Goal: Task Accomplishment & Management: Complete application form

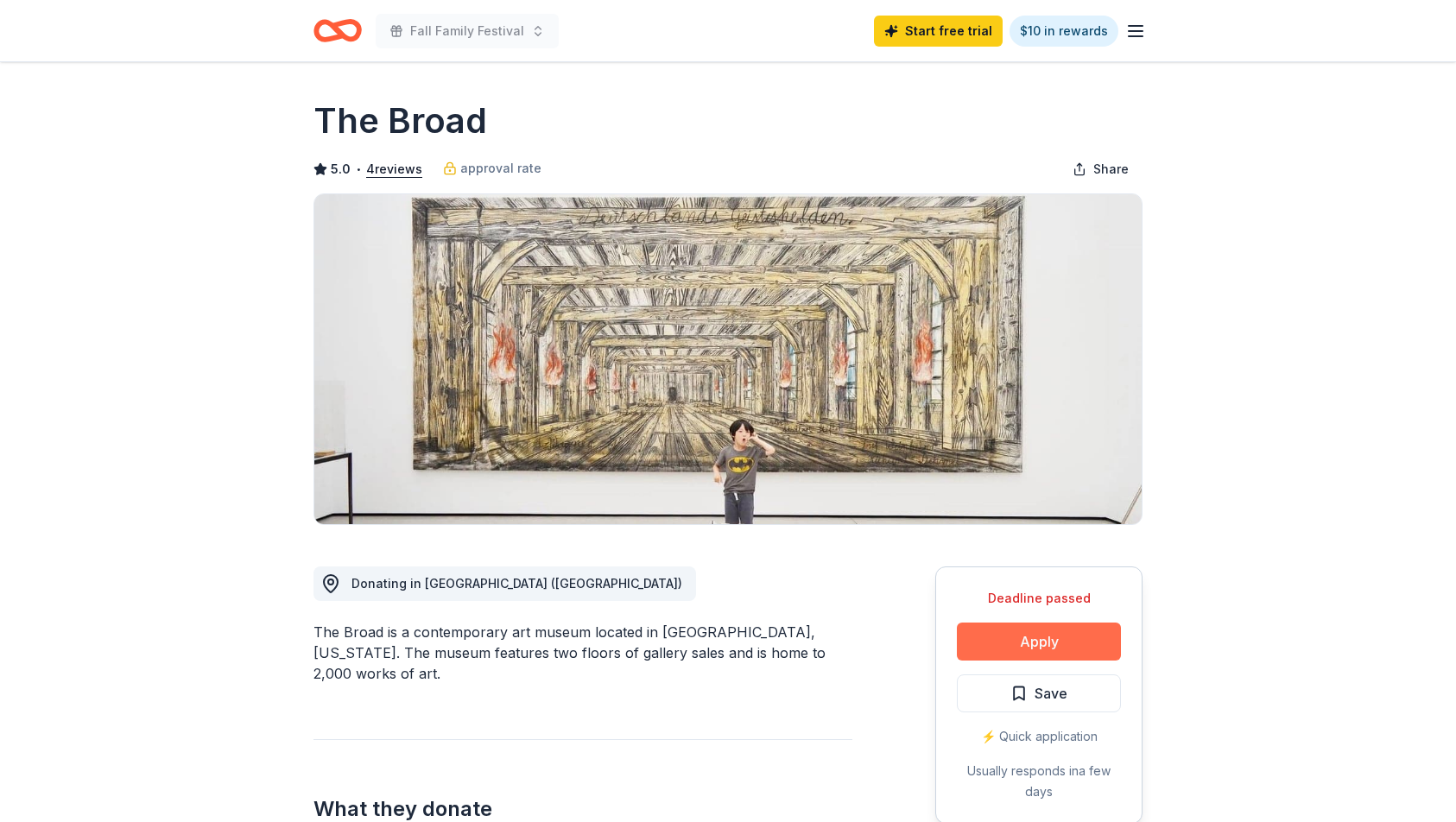
click at [1017, 651] on button "Apply" at bounding box center [1039, 641] width 164 height 38
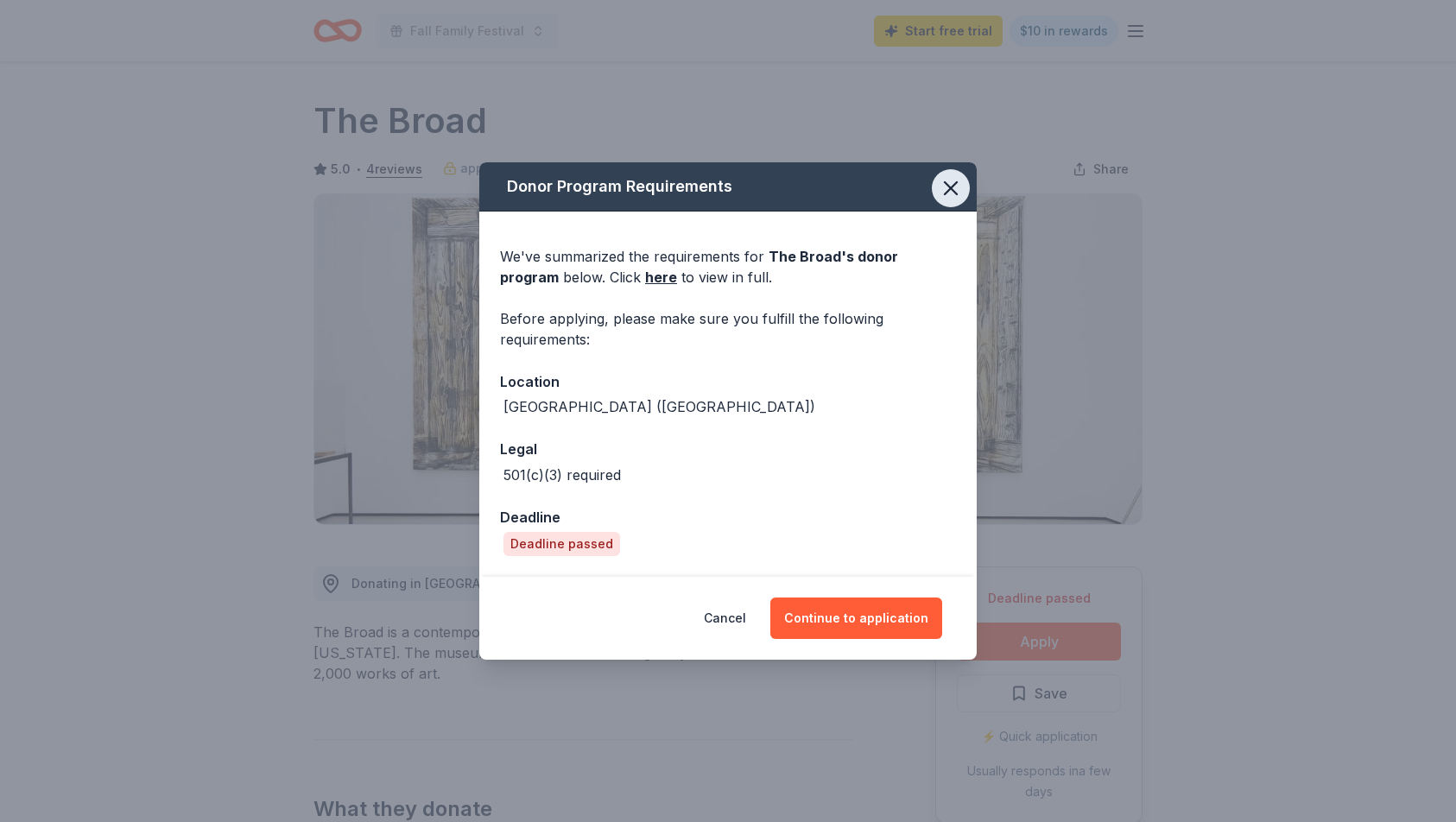
click at [947, 192] on icon "button" at bounding box center [951, 188] width 12 height 12
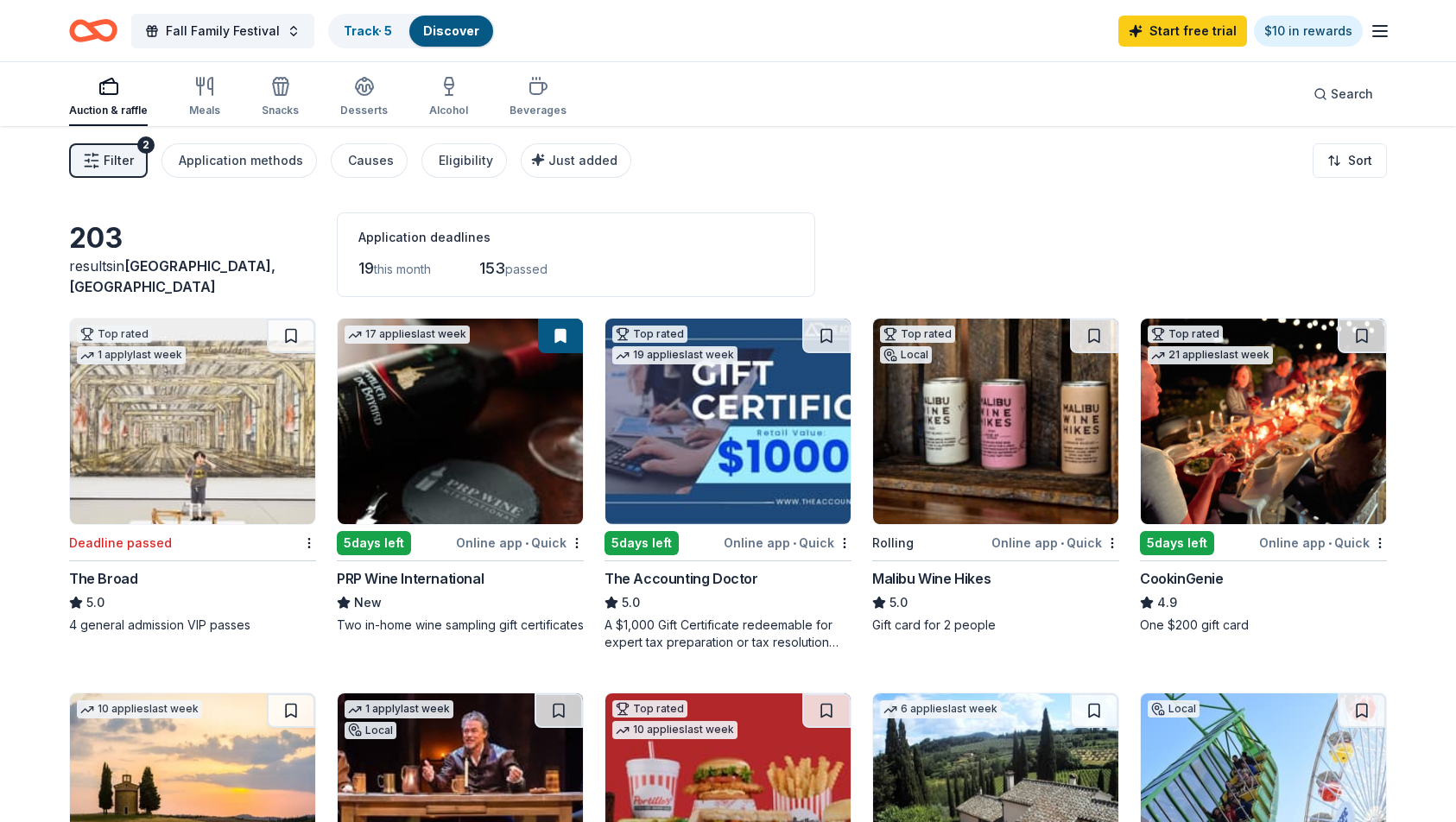
scroll to position [181, 0]
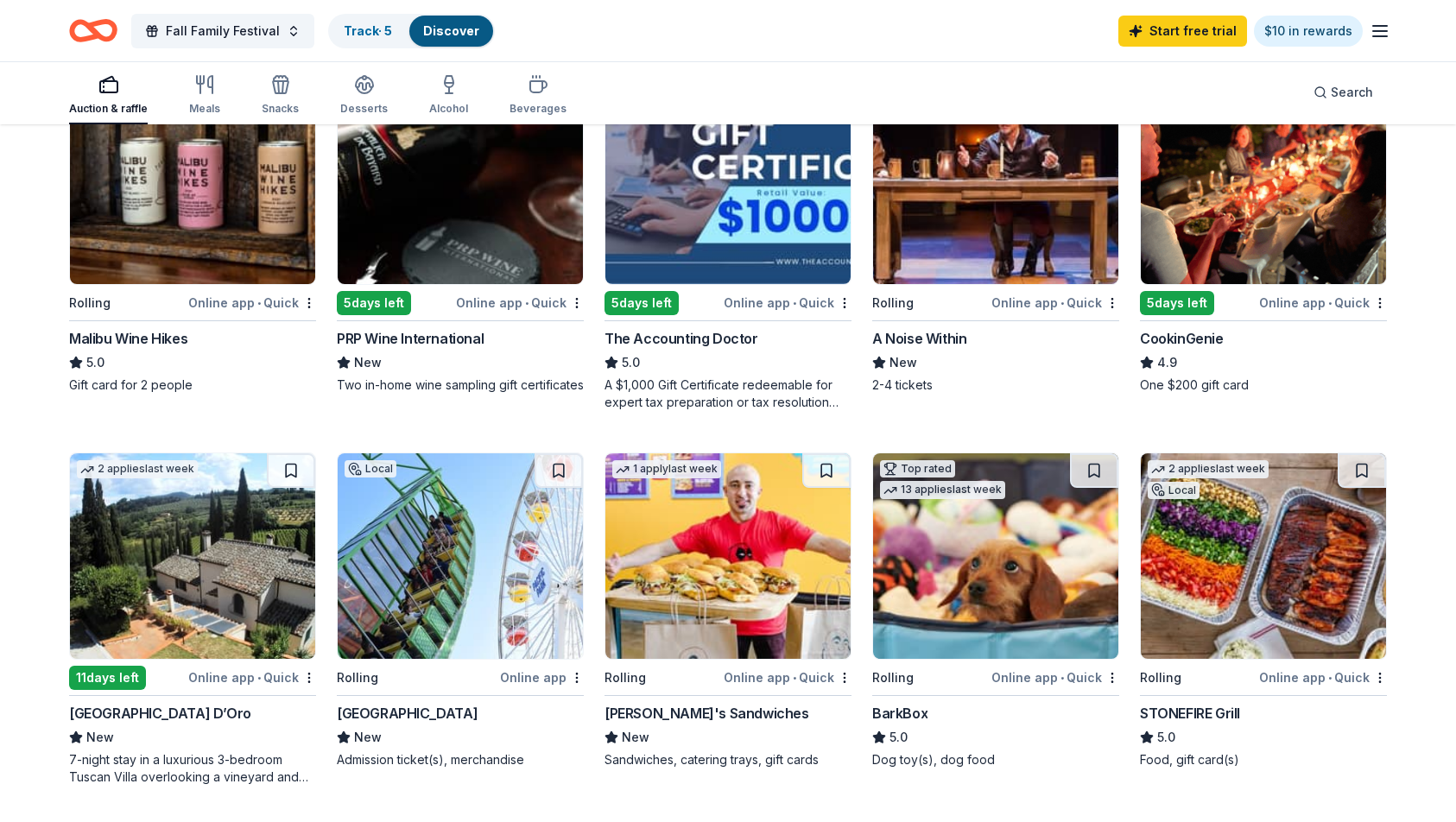
scroll to position [306, 0]
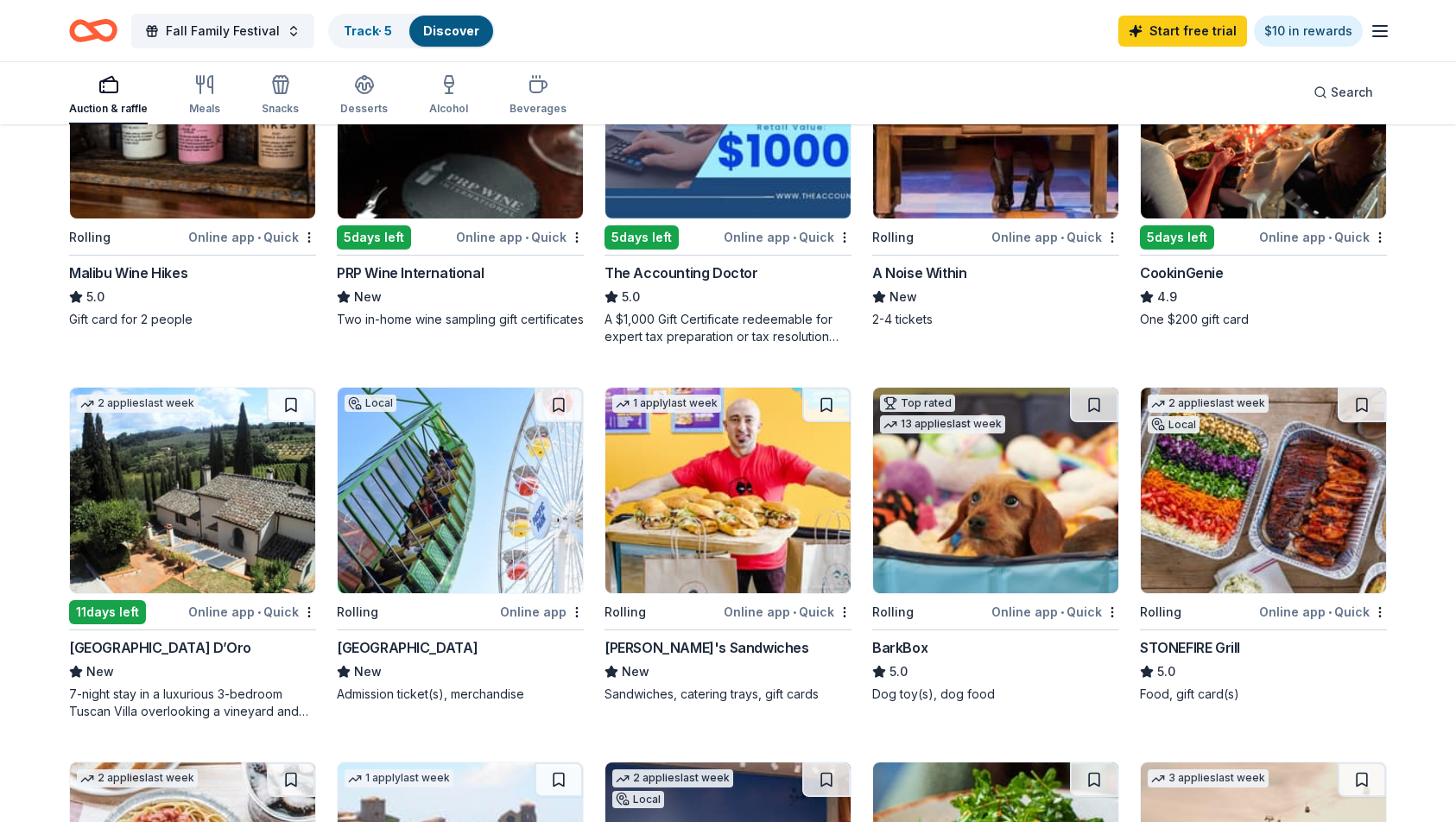
click at [215, 502] on img at bounding box center [193, 490] width 245 height 205
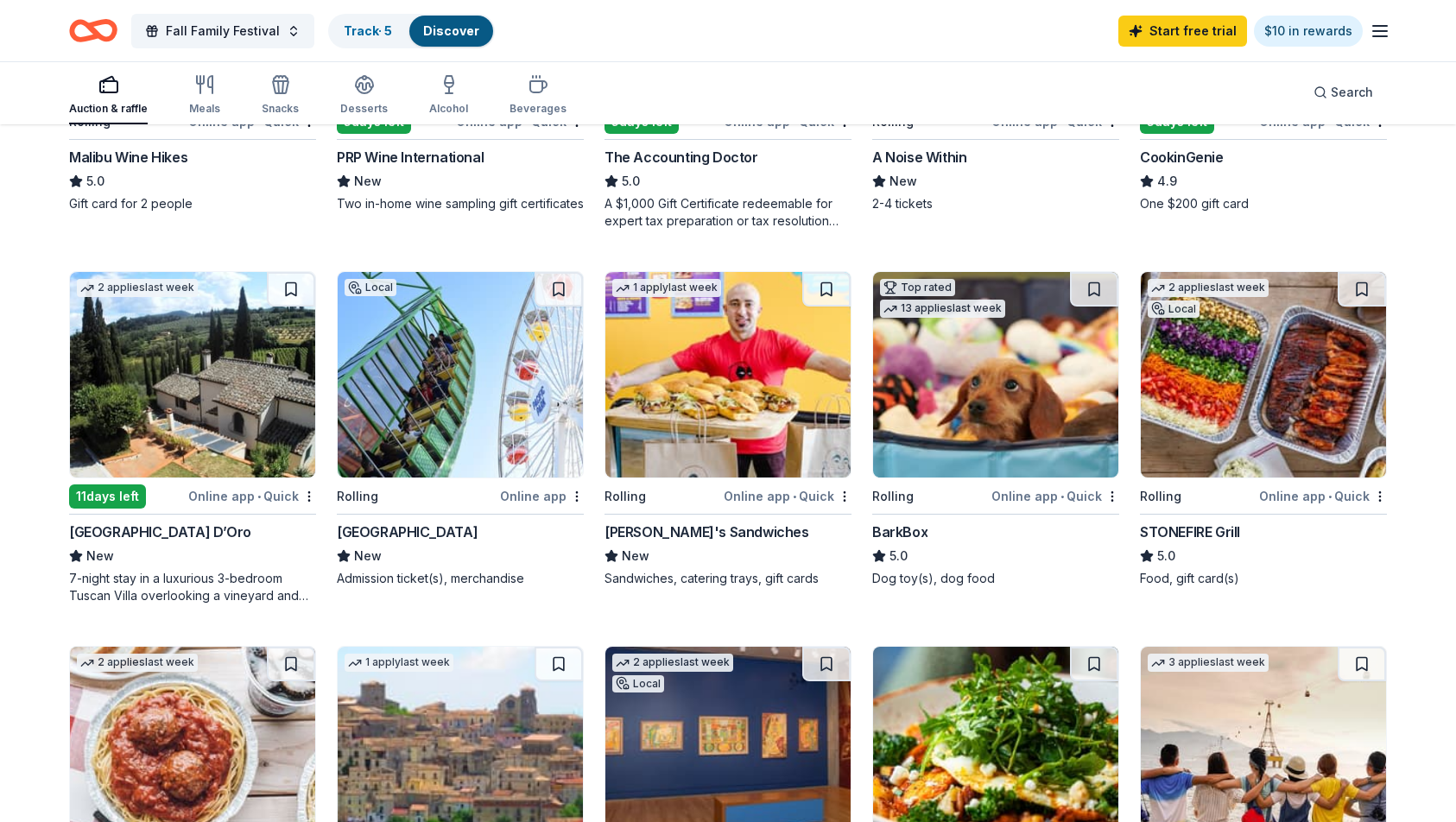
scroll to position [423, 0]
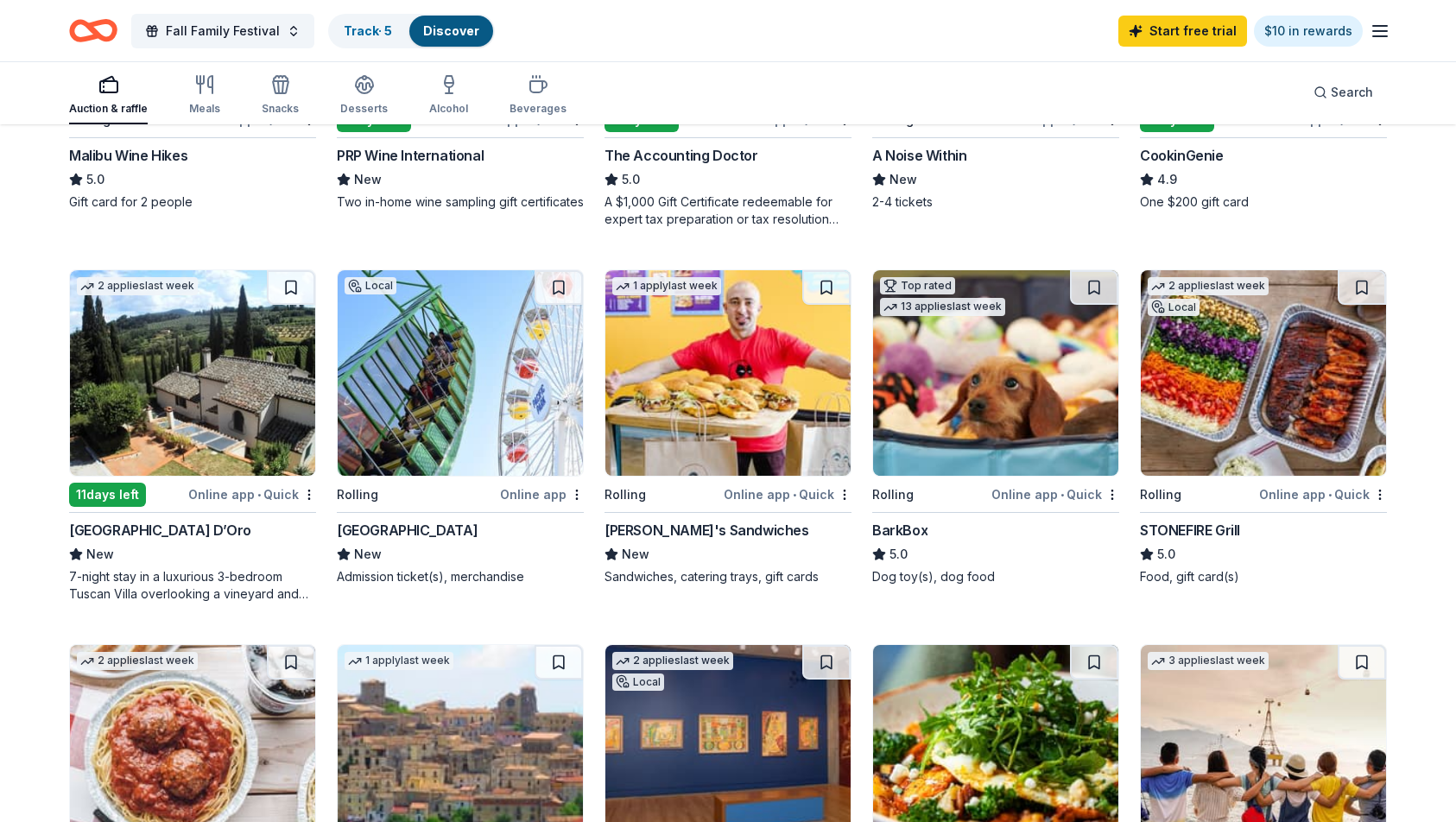
click at [1204, 382] on img at bounding box center [1263, 372] width 245 height 205
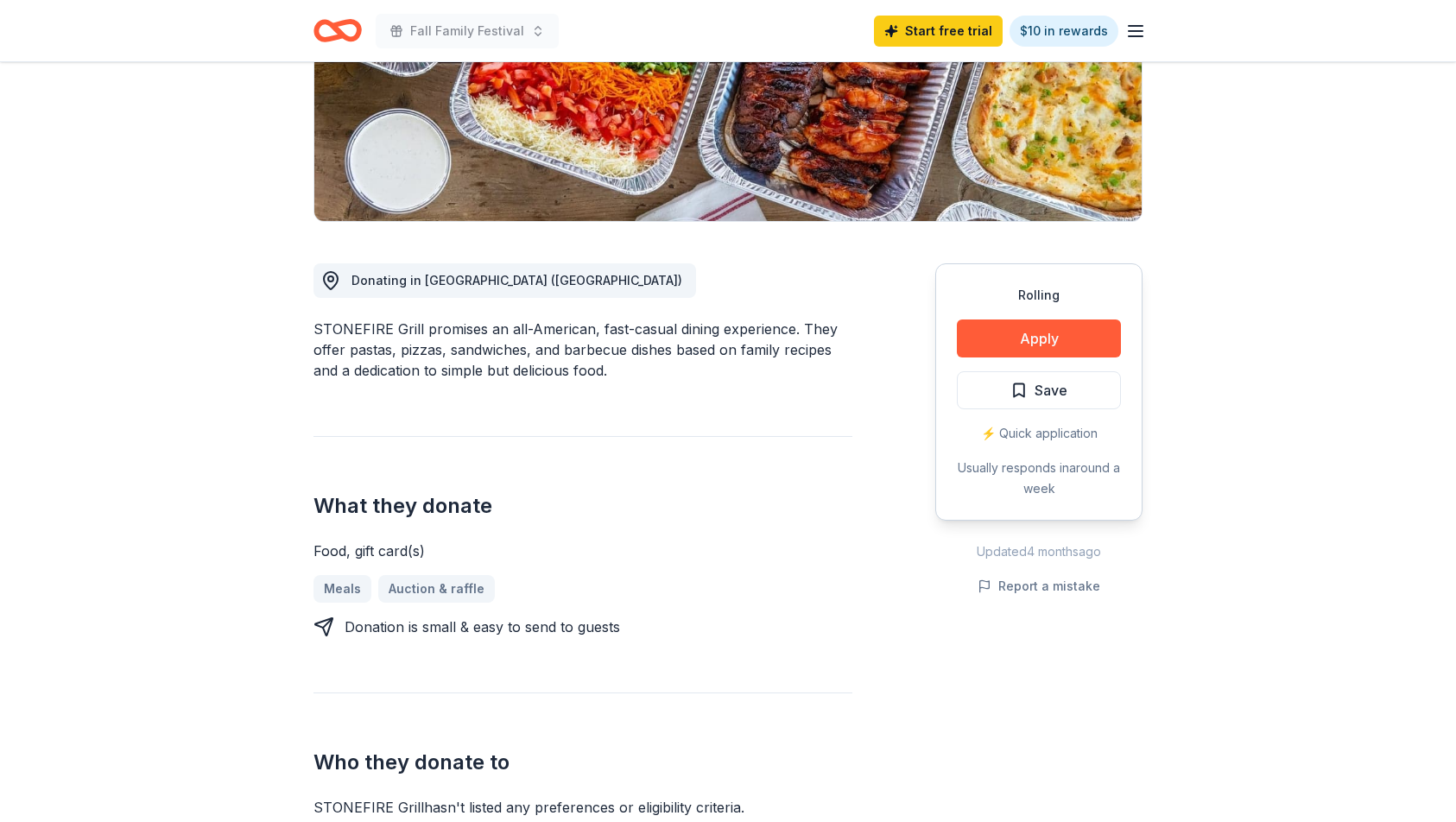
scroll to position [300, 0]
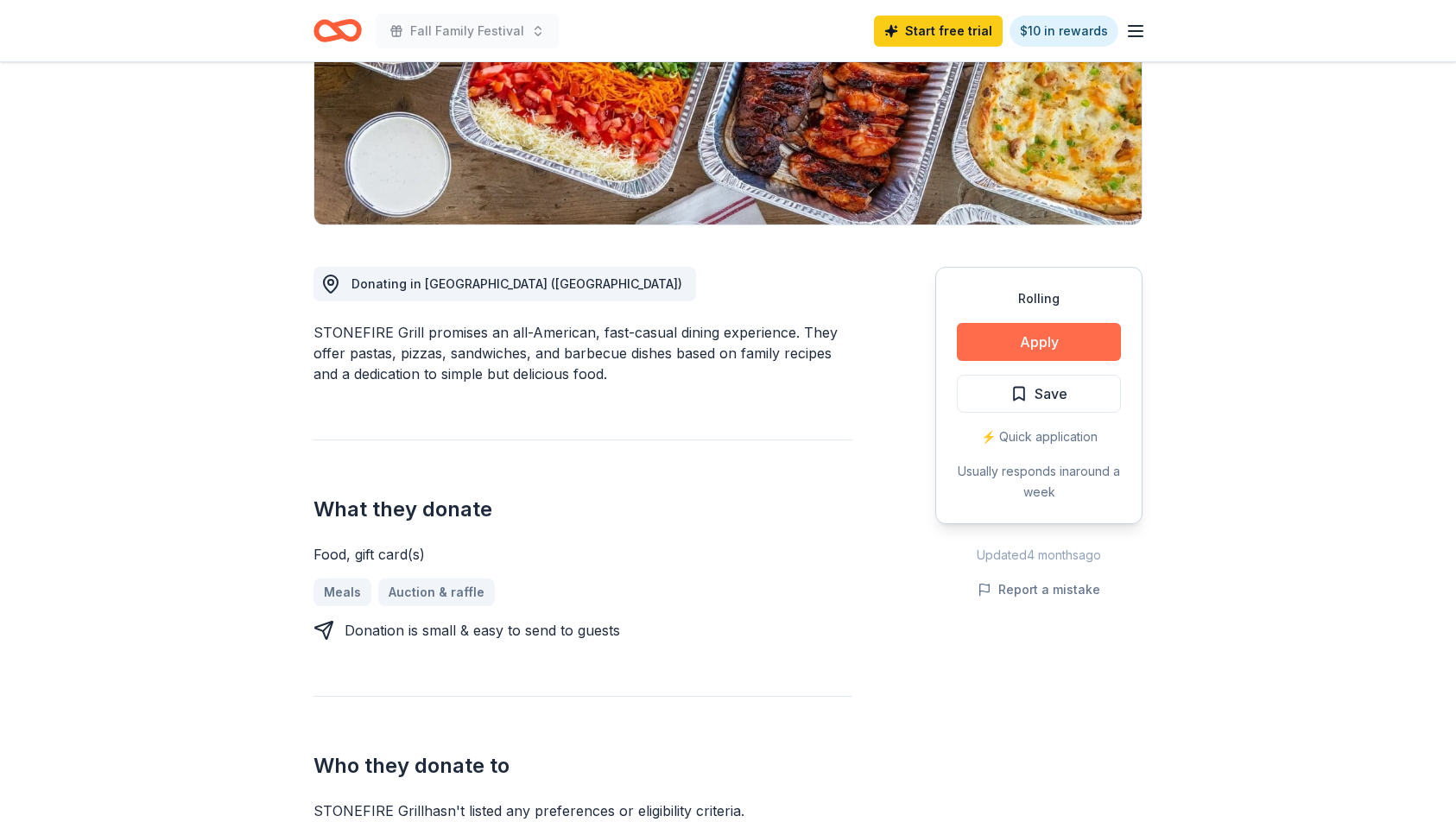
click at [1020, 345] on button "Apply" at bounding box center [1039, 341] width 164 height 38
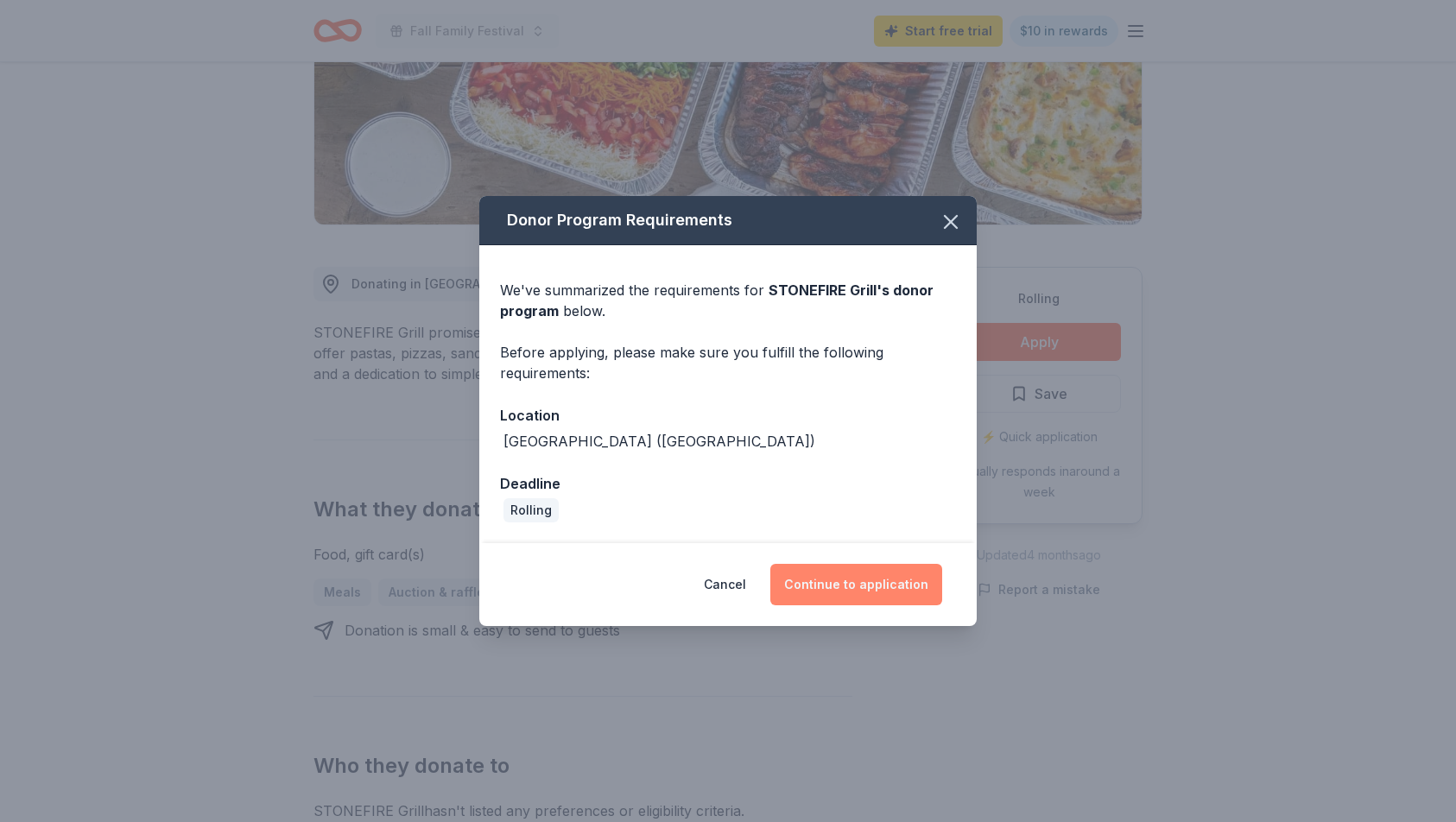
click at [838, 585] on button "Continue to application" at bounding box center [856, 584] width 172 height 41
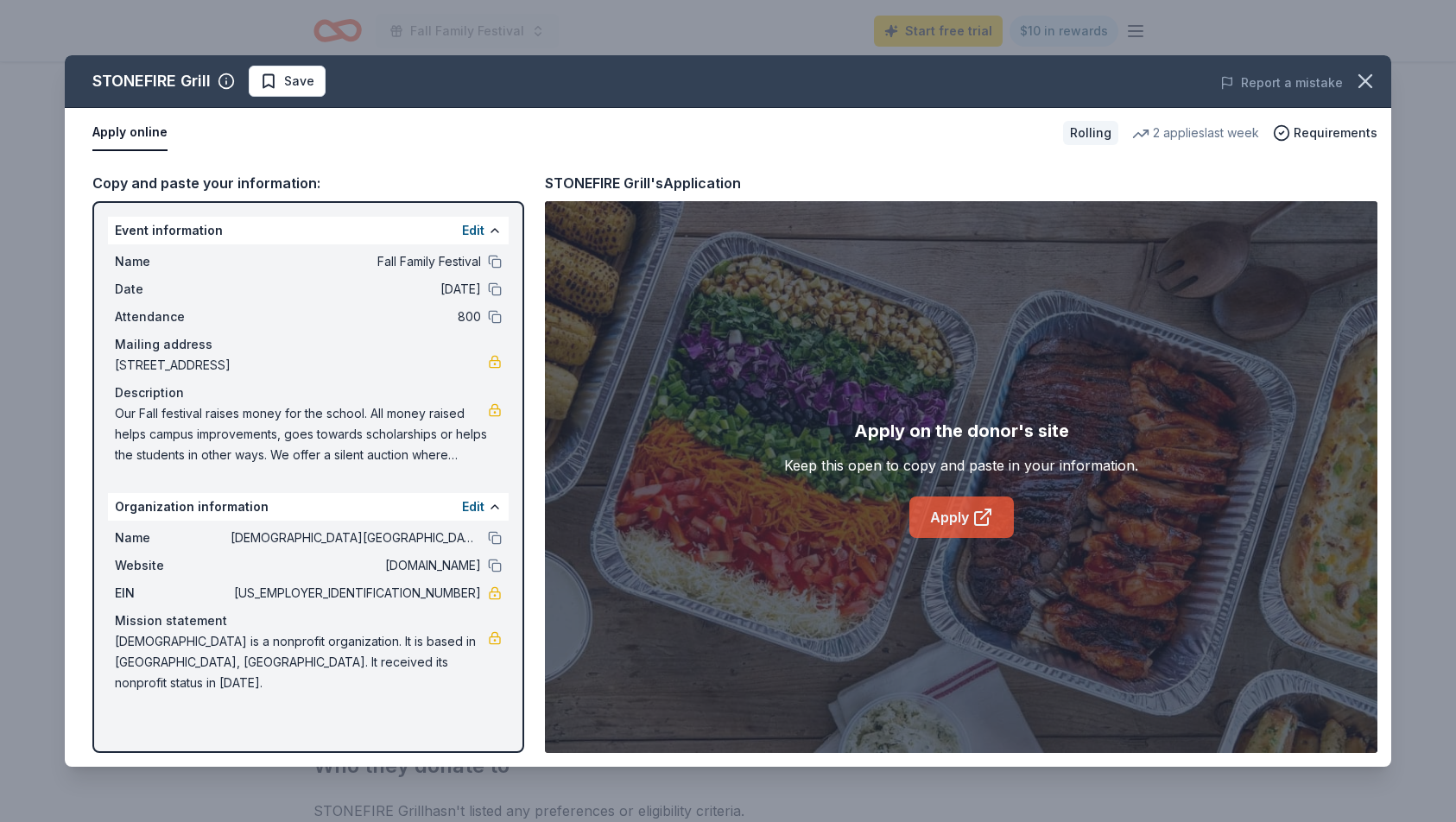
click at [930, 509] on link "Apply" at bounding box center [961, 516] width 104 height 41
